Goal: Find specific page/section: Find specific page/section

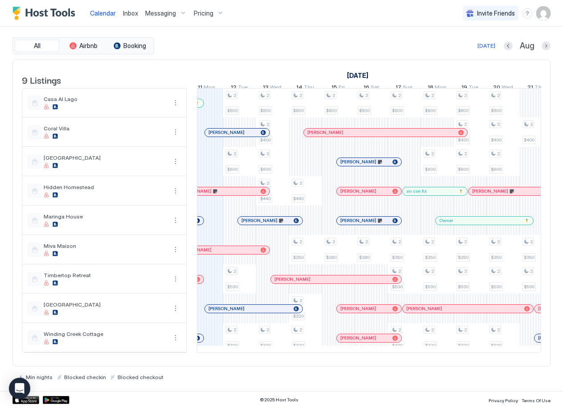
scroll to position [0, 483]
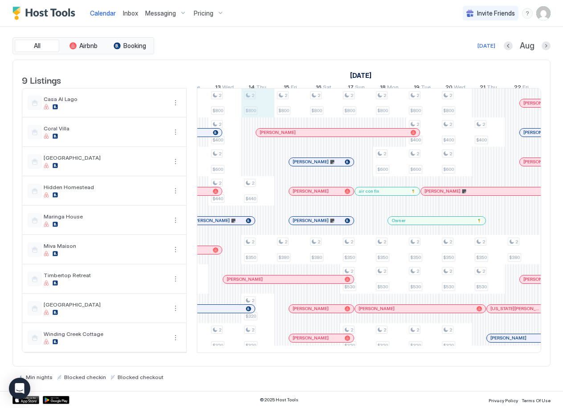
click at [260, 109] on div "2 $800 2 $600 2 $530 2 $320 2 $800 2 $400 2 $600 2 $440 2 $320 2 $800 2 $440 2 …" at bounding box center [471, 221] width 1647 height 264
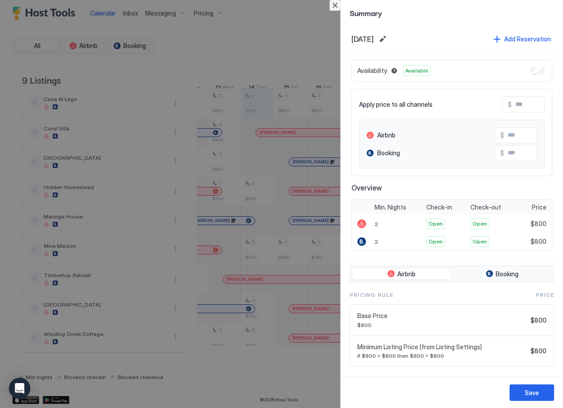
click at [337, 5] on button "Close" at bounding box center [334, 5] width 11 height 11
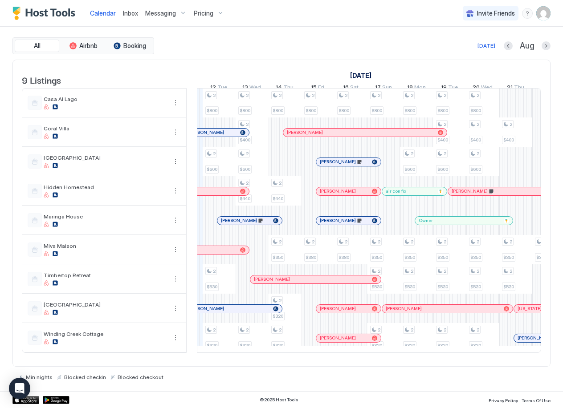
scroll to position [0, 504]
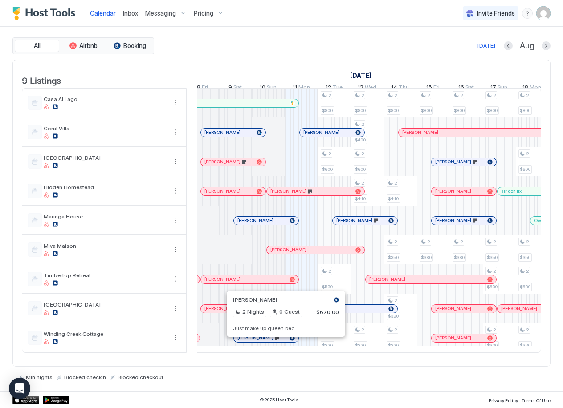
click at [275, 342] on div at bounding box center [275, 338] width 7 height 7
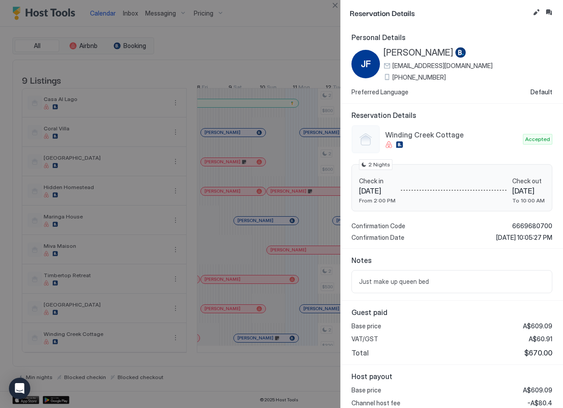
click at [283, 346] on div at bounding box center [281, 204] width 563 height 408
click at [331, 348] on div at bounding box center [281, 204] width 563 height 408
click at [334, 6] on button "Close" at bounding box center [334, 5] width 11 height 11
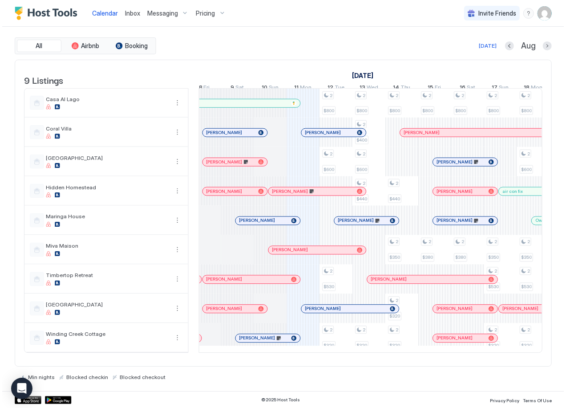
scroll to position [0, 406]
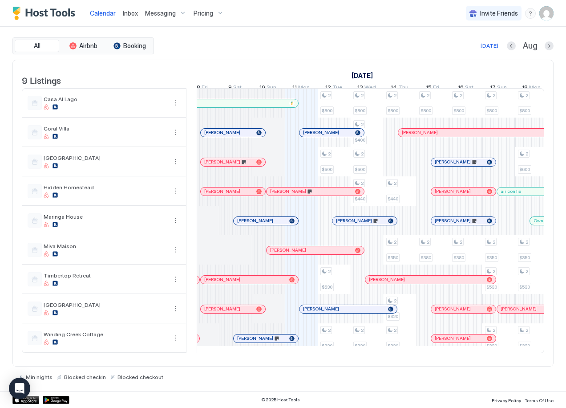
click at [131, 13] on span "Inbox" at bounding box center [130, 13] width 15 height 8
